Goal: Navigation & Orientation: Understand site structure

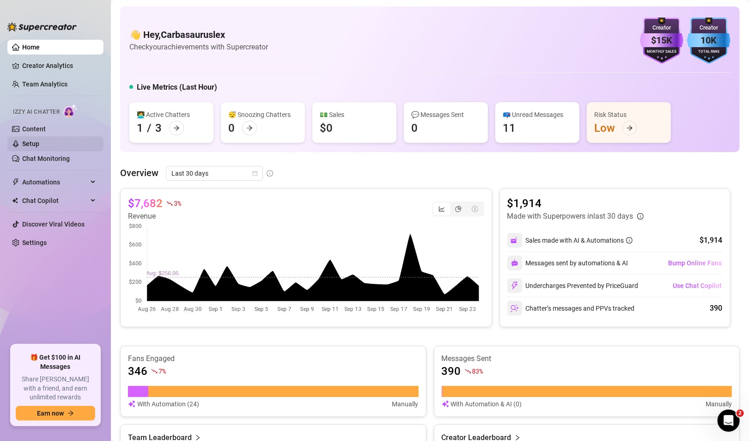
click at [37, 140] on link "Setup" at bounding box center [30, 143] width 17 height 7
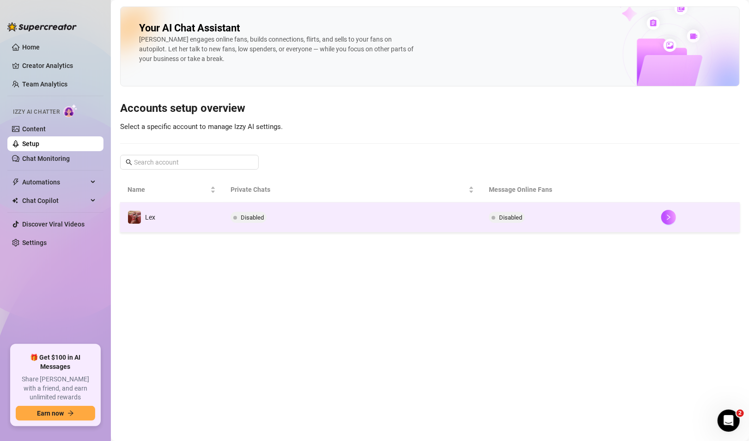
click at [186, 222] on td "Lex" at bounding box center [171, 217] width 103 height 30
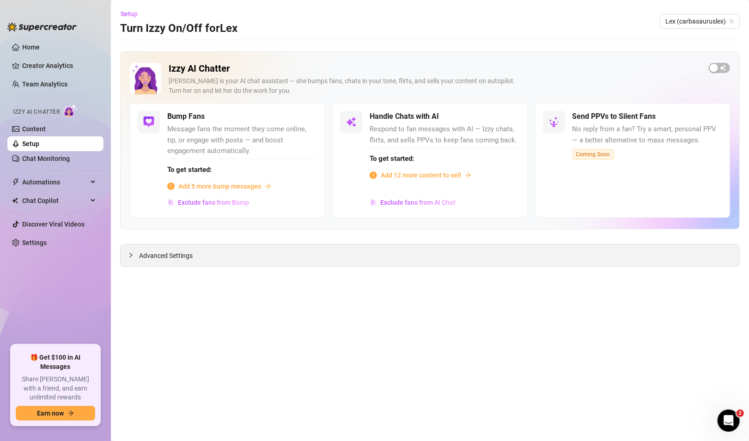
click at [188, 261] on div "Advanced Settings" at bounding box center [430, 255] width 619 height 22
click at [136, 255] on div at bounding box center [133, 255] width 11 height 10
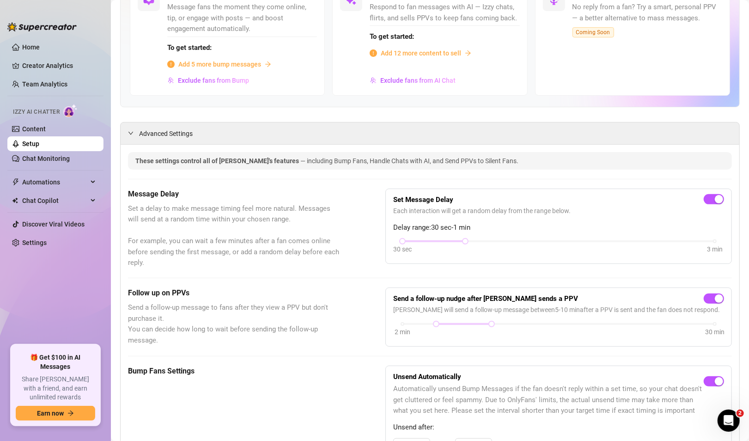
scroll to position [122, 0]
click at [90, 199] on div "Chat Copilot" at bounding box center [55, 200] width 96 height 15
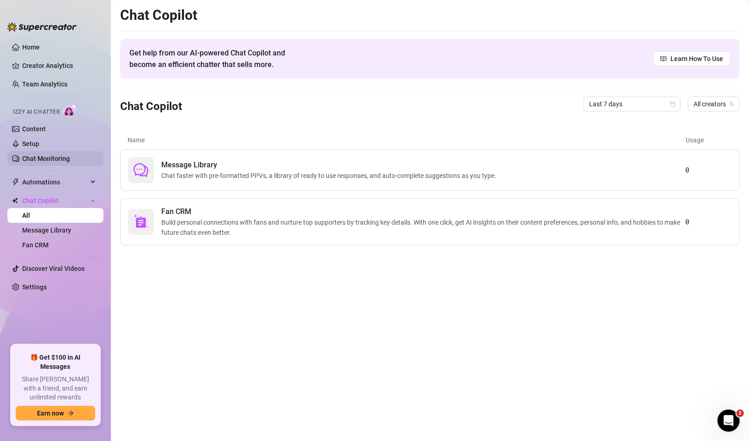
click at [49, 155] on link "Chat Monitoring" at bounding box center [46, 158] width 48 height 7
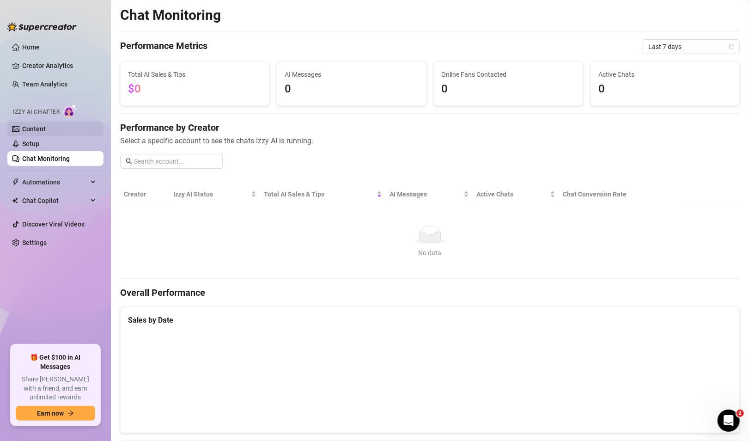
click at [45, 131] on link "Content" at bounding box center [34, 128] width 24 height 7
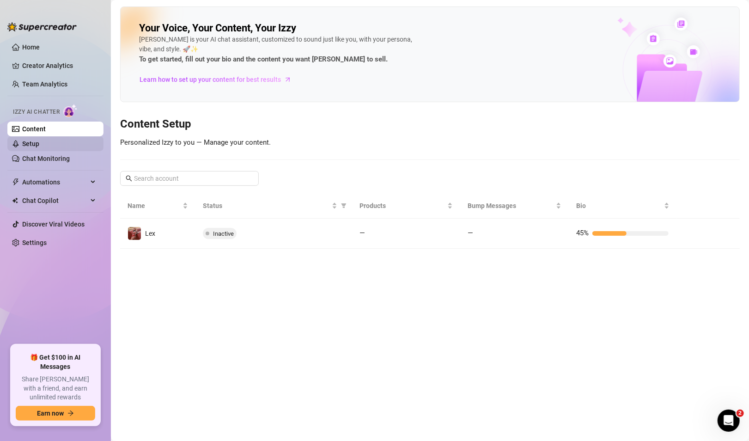
click at [39, 145] on link "Setup" at bounding box center [30, 143] width 17 height 7
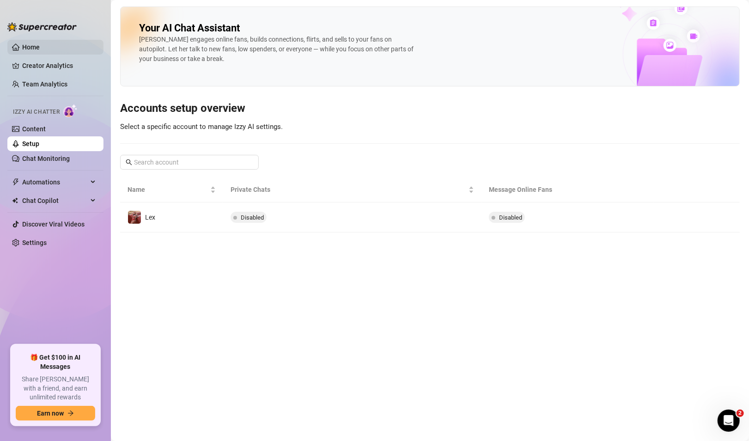
click at [38, 46] on link "Home" at bounding box center [31, 46] width 18 height 7
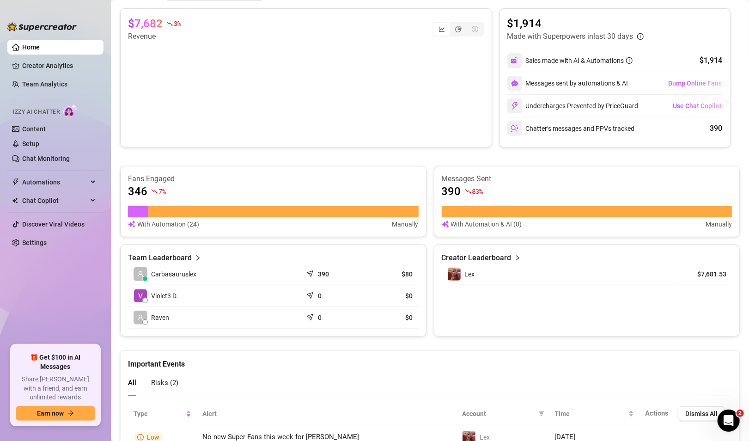
scroll to position [178, 0]
